Goal: Information Seeking & Learning: Check status

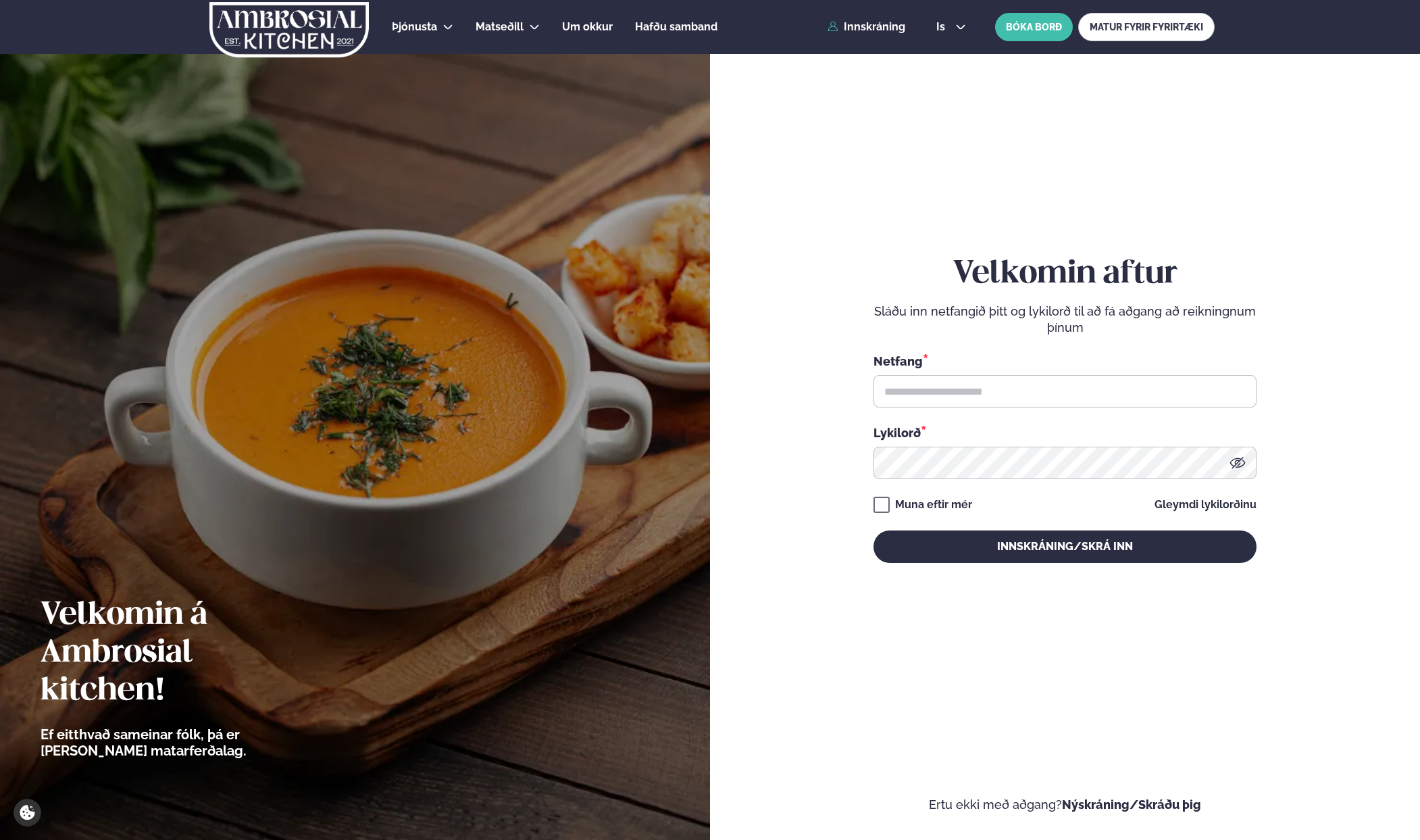
click at [1043, 367] on div "Netfang *" at bounding box center [1065, 361] width 383 height 17
click at [1041, 378] on input "text" at bounding box center [1065, 390] width 383 height 32
type input "**********"
click at [951, 498] on div "Muna eftir mér" at bounding box center [934, 504] width 77 height 17
click at [923, 545] on button "Innskráning/Skrá inn" at bounding box center [1065, 546] width 383 height 32
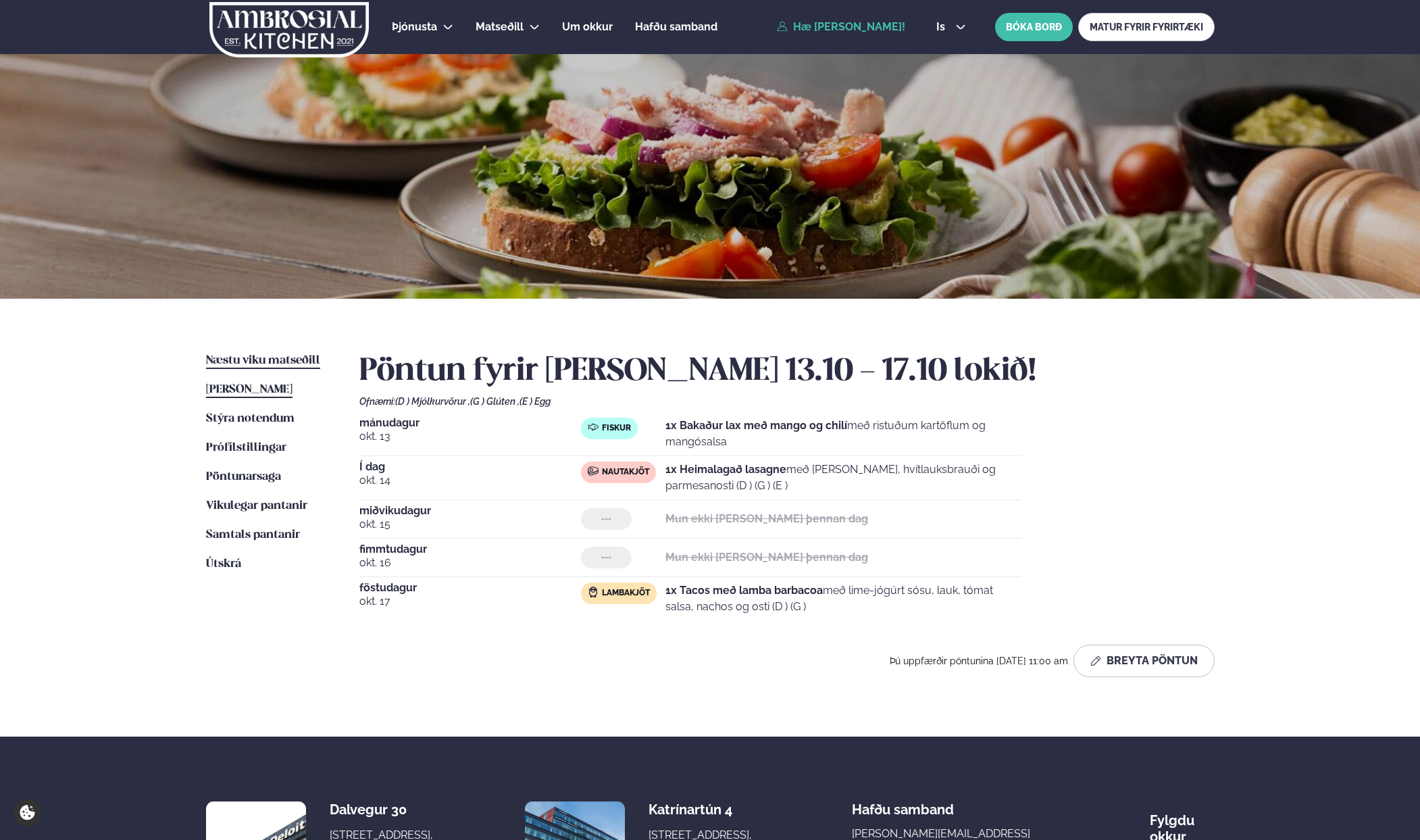
click at [274, 363] on span "Næstu viku matseðill" at bounding box center [263, 360] width 114 height 11
